Goal: Information Seeking & Learning: Learn about a topic

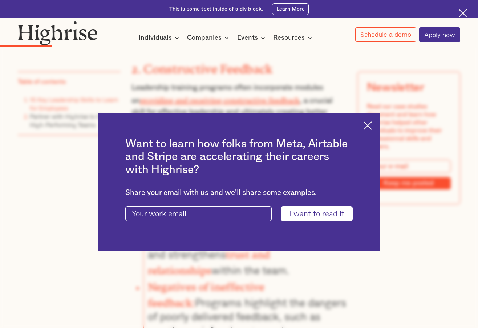
scroll to position [1599, 0]
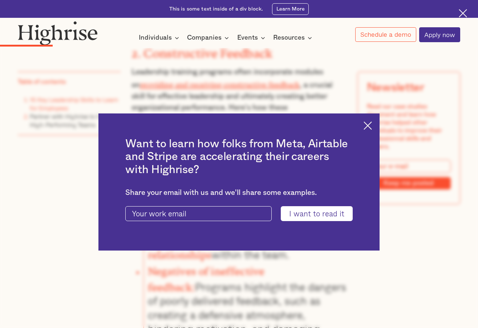
click at [372, 125] on img at bounding box center [368, 125] width 8 height 8
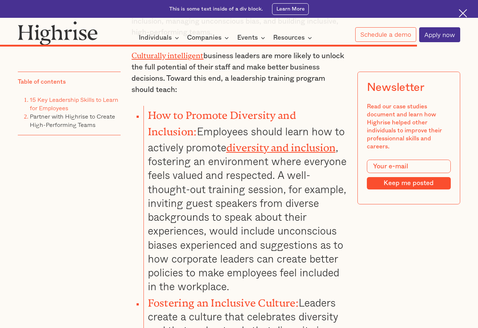
scroll to position [8359, 0]
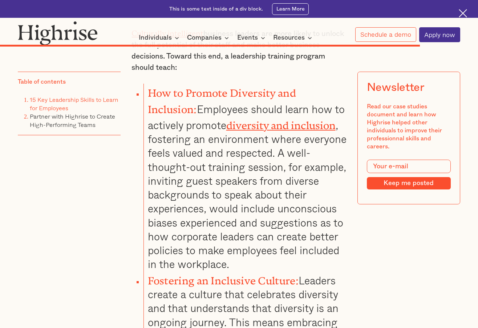
drag, startPoint x: 151, startPoint y: 191, endPoint x: 252, endPoint y: 188, distance: 100.7
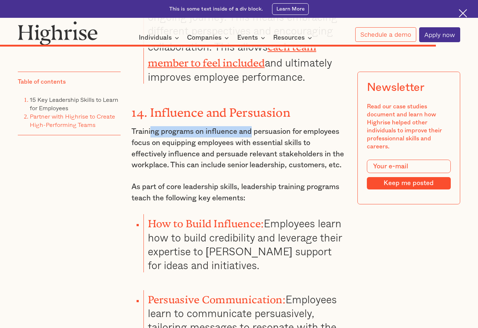
scroll to position [8686, 0]
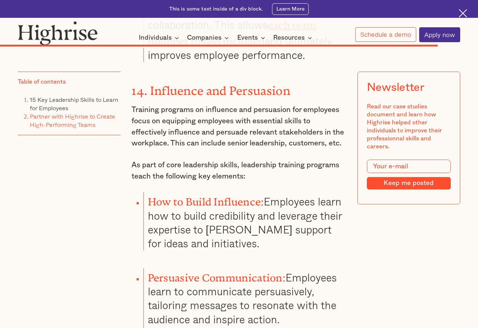
drag, startPoint x: 248, startPoint y: 166, endPoint x: 237, endPoint y: 173, distance: 12.1
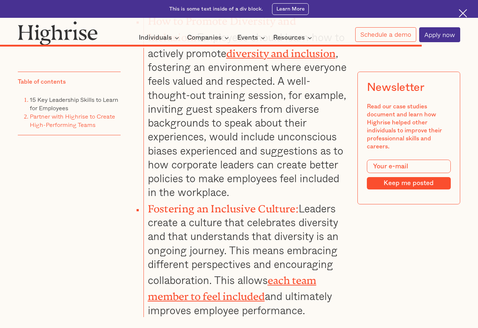
scroll to position [8359, 0]
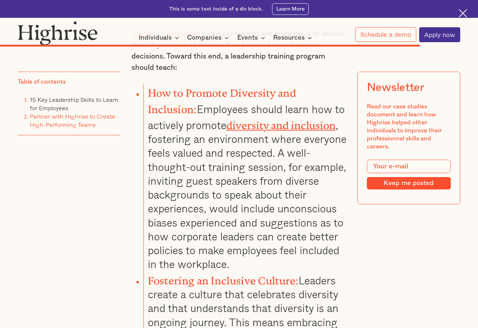
drag, startPoint x: 230, startPoint y: 173, endPoint x: 236, endPoint y: 172, distance: 6.3
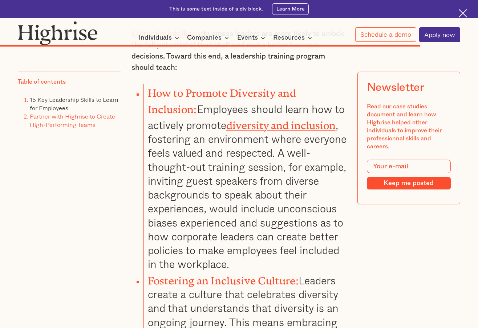
drag, startPoint x: 258, startPoint y: 171, endPoint x: 315, endPoint y: 170, distance: 57.4
drag, startPoint x: 315, startPoint y: 170, endPoint x: 252, endPoint y: 175, distance: 63.8
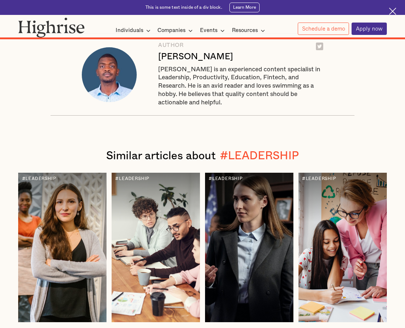
scroll to position [8261, 0]
